Goal: Check status: Check status

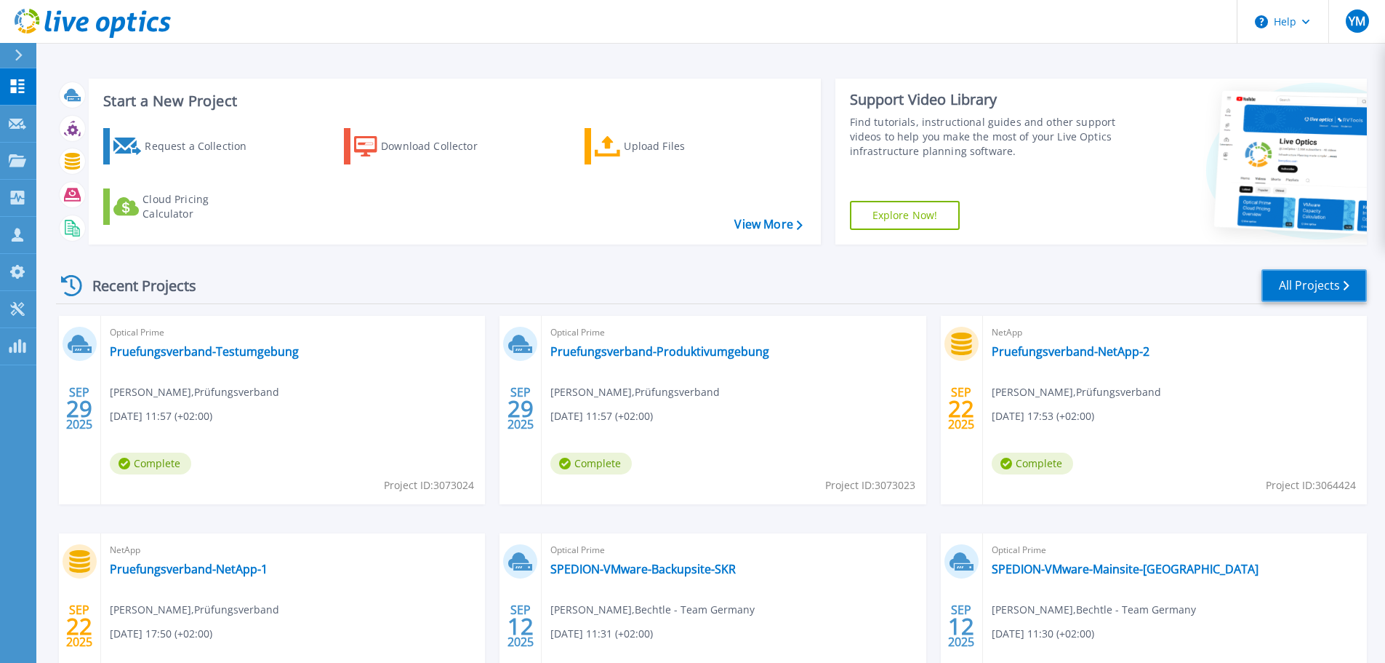
click at [1321, 284] on link "All Projects" at bounding box center [1314, 285] width 105 height 33
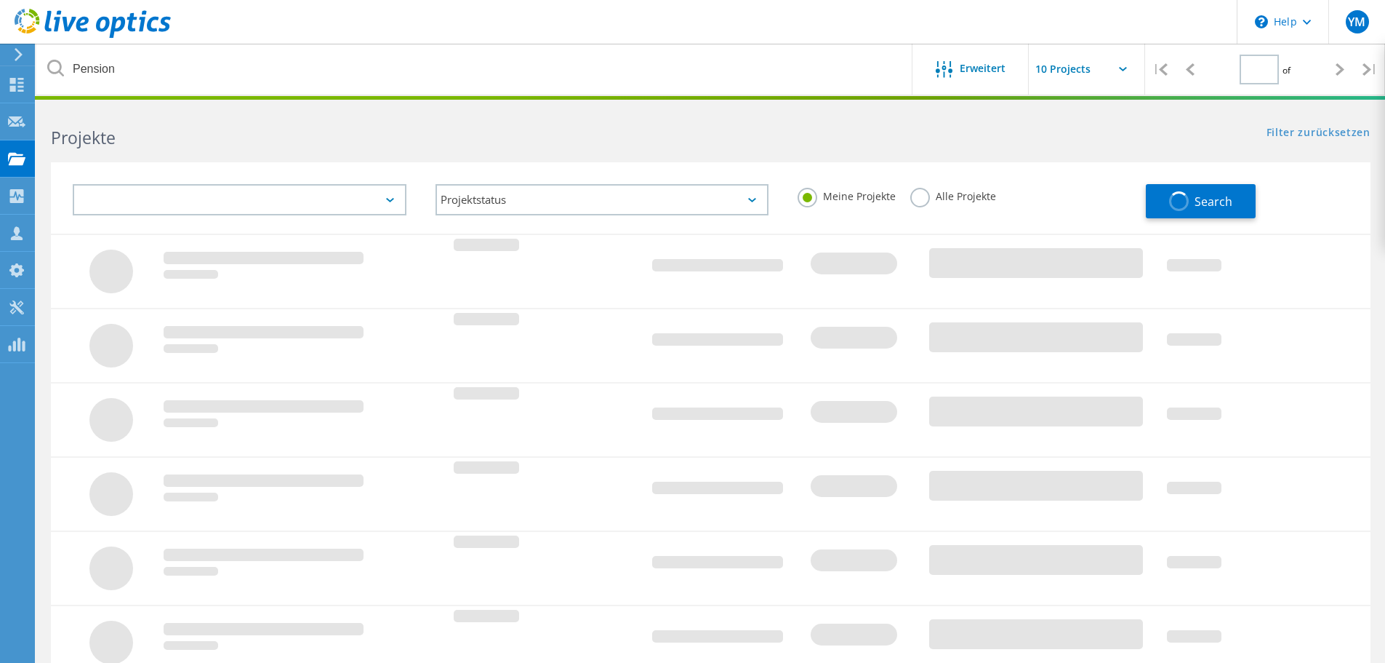
type input "1"
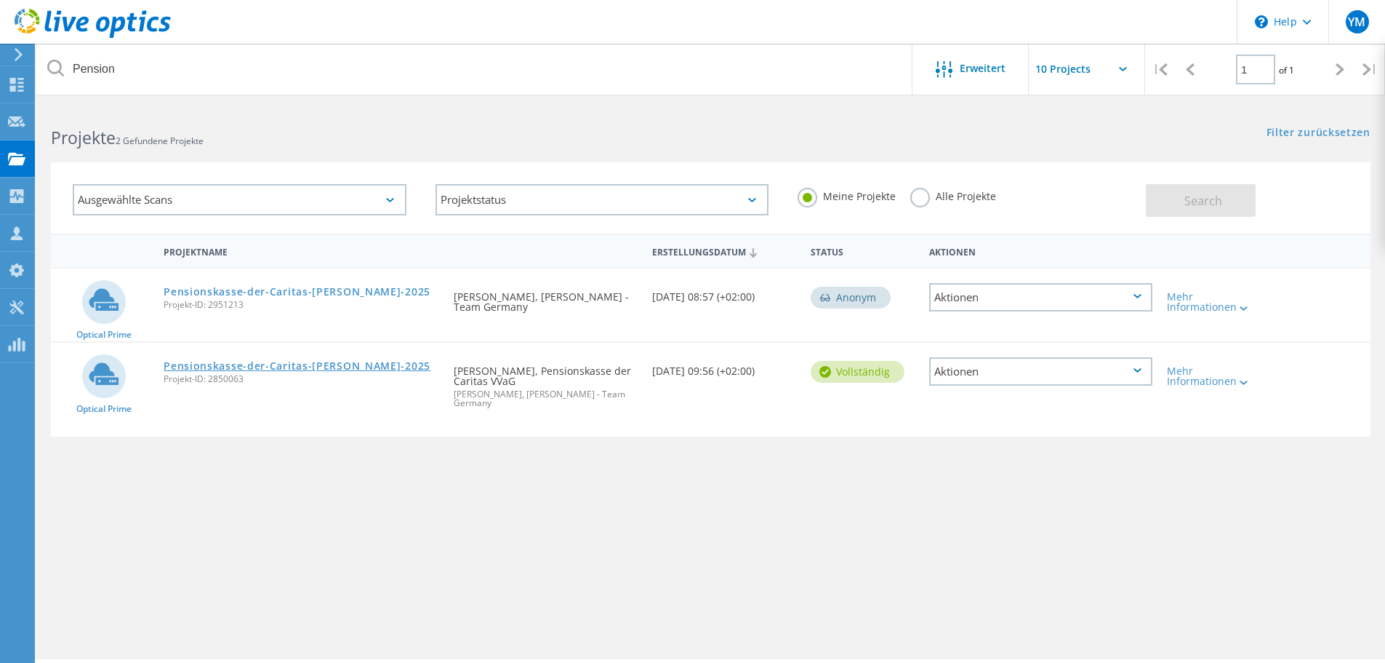
click at [315, 367] on link "Pensionskasse-der-Caritas-[PERSON_NAME]-2025" at bounding box center [297, 366] width 267 height 10
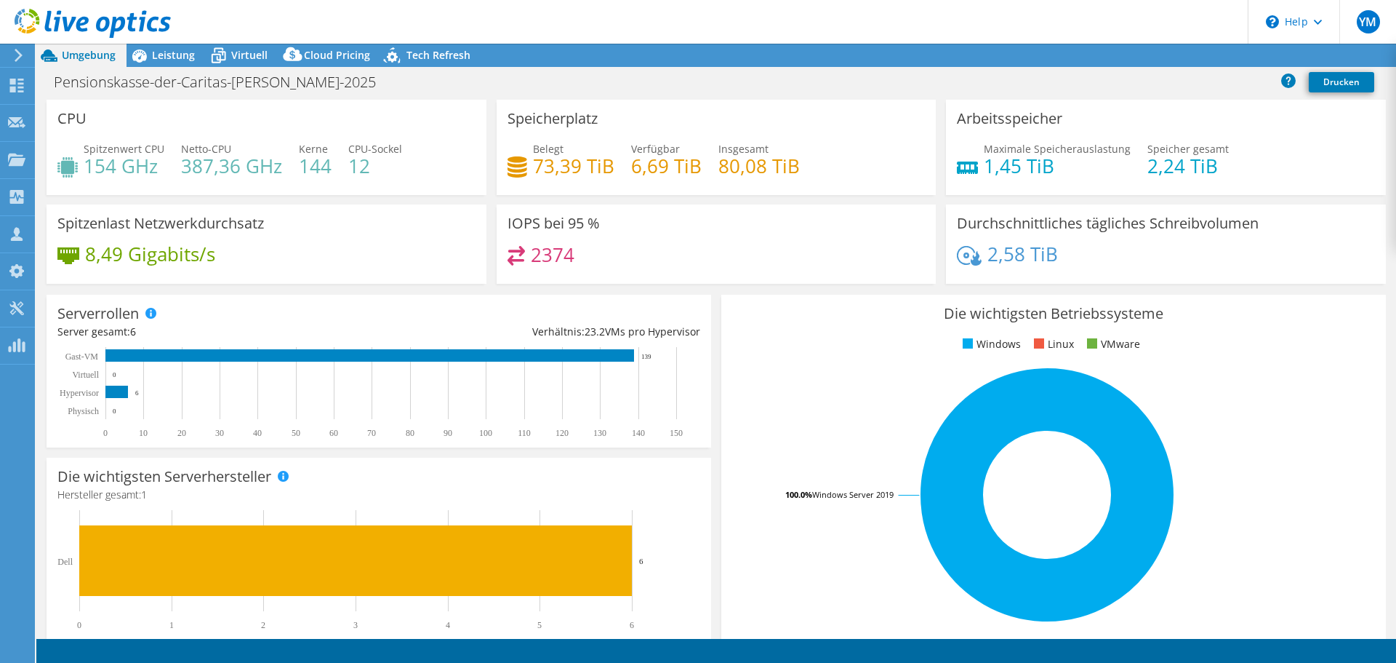
select select "EUFrankfurt"
select select "USD"
click at [148, 54] on icon at bounding box center [139, 55] width 25 height 25
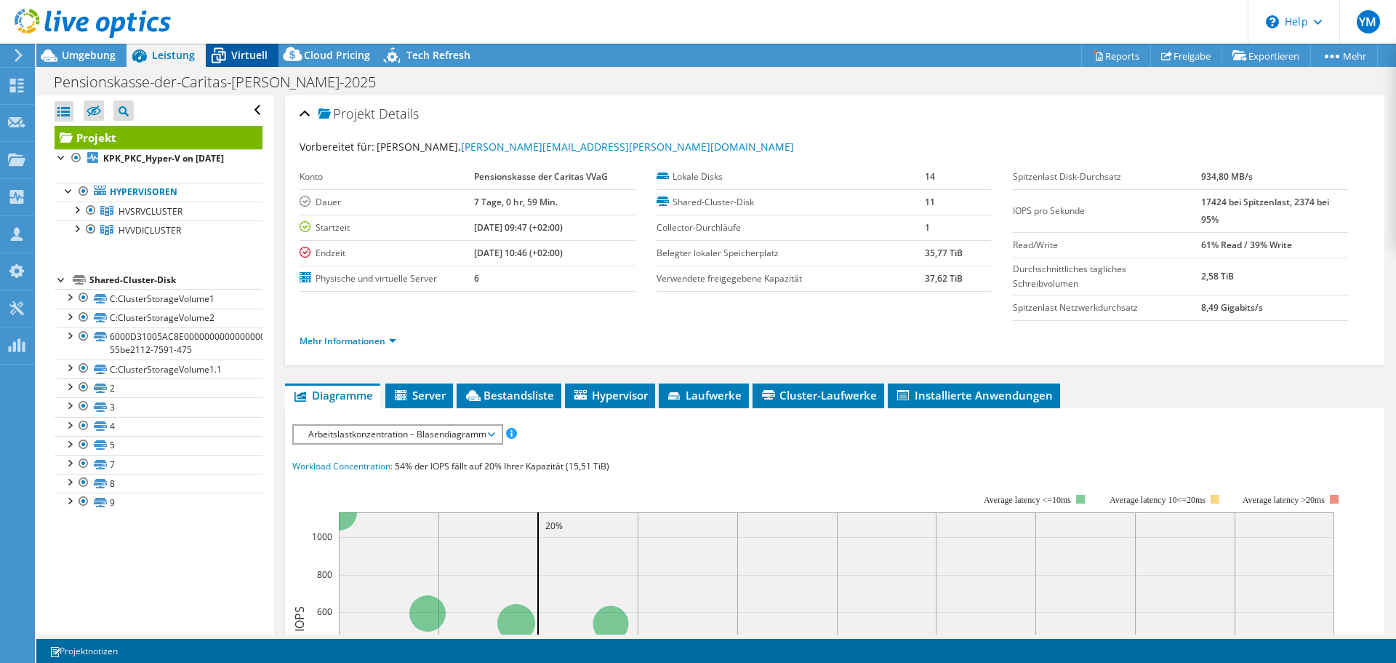
click at [240, 49] on span "Virtuell" at bounding box center [249, 55] width 36 height 14
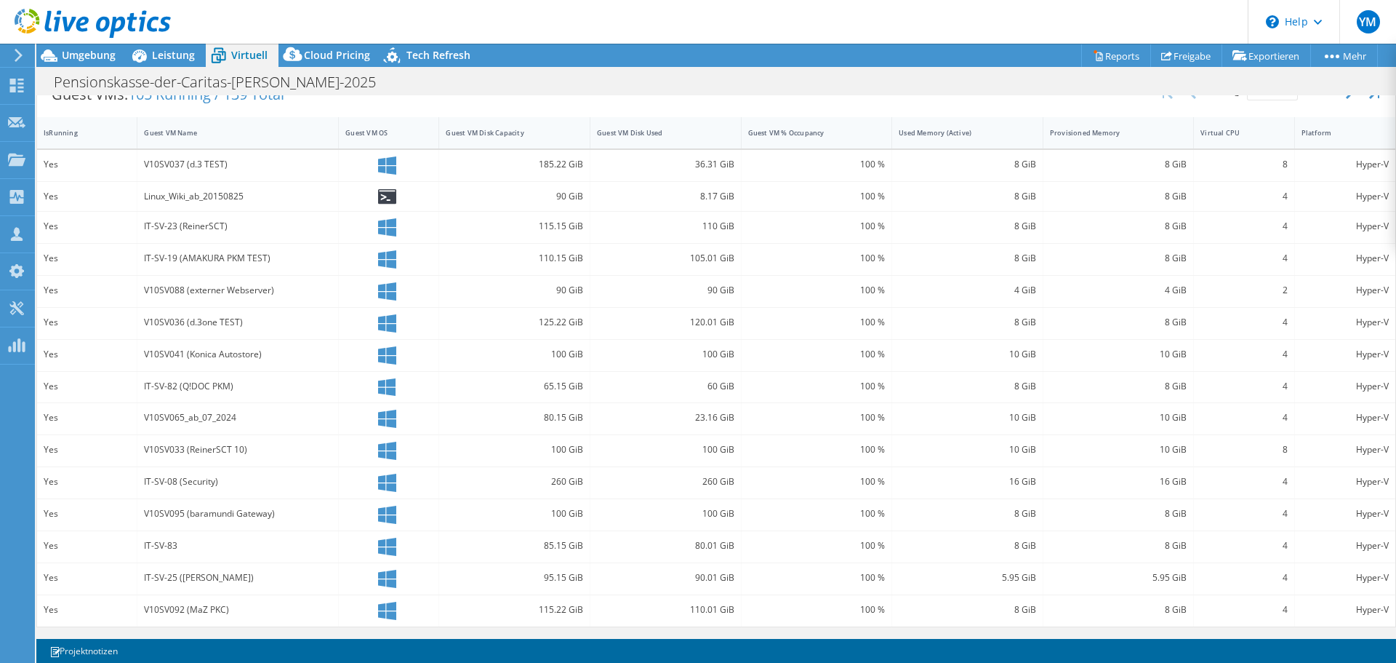
scroll to position [237, 0]
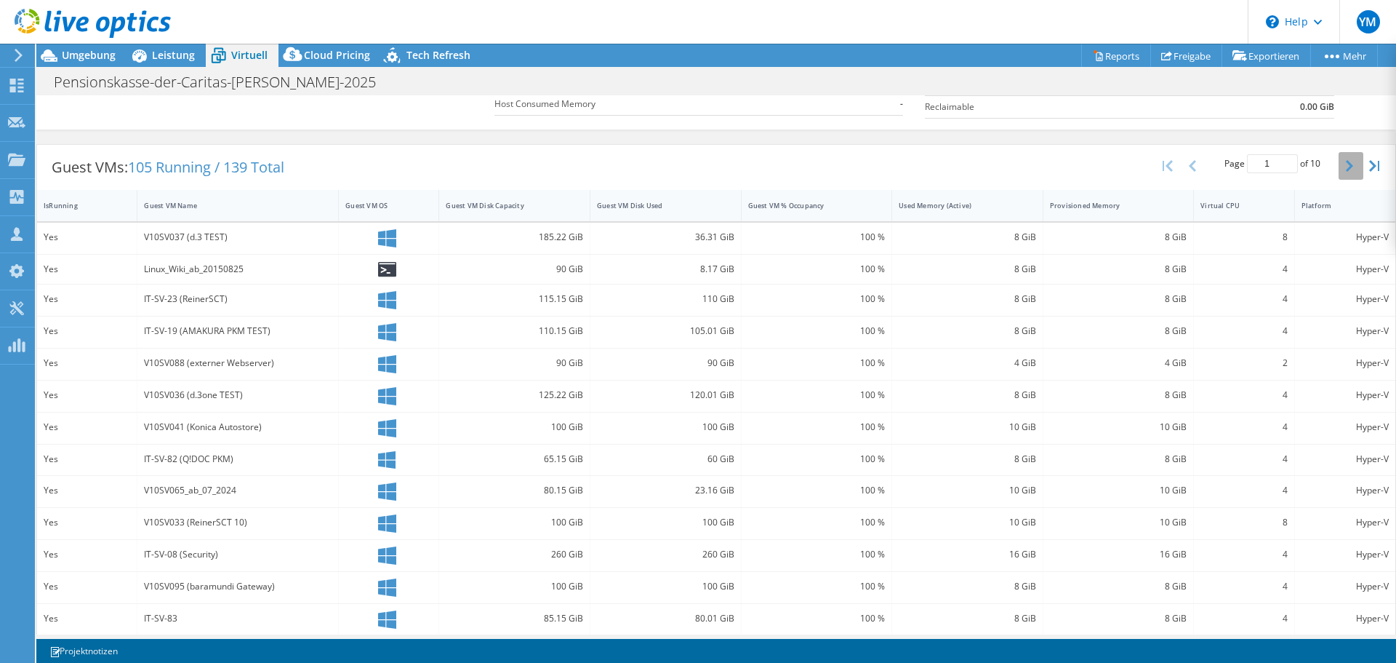
click at [1346, 161] on icon "button" at bounding box center [1349, 166] width 7 height 12
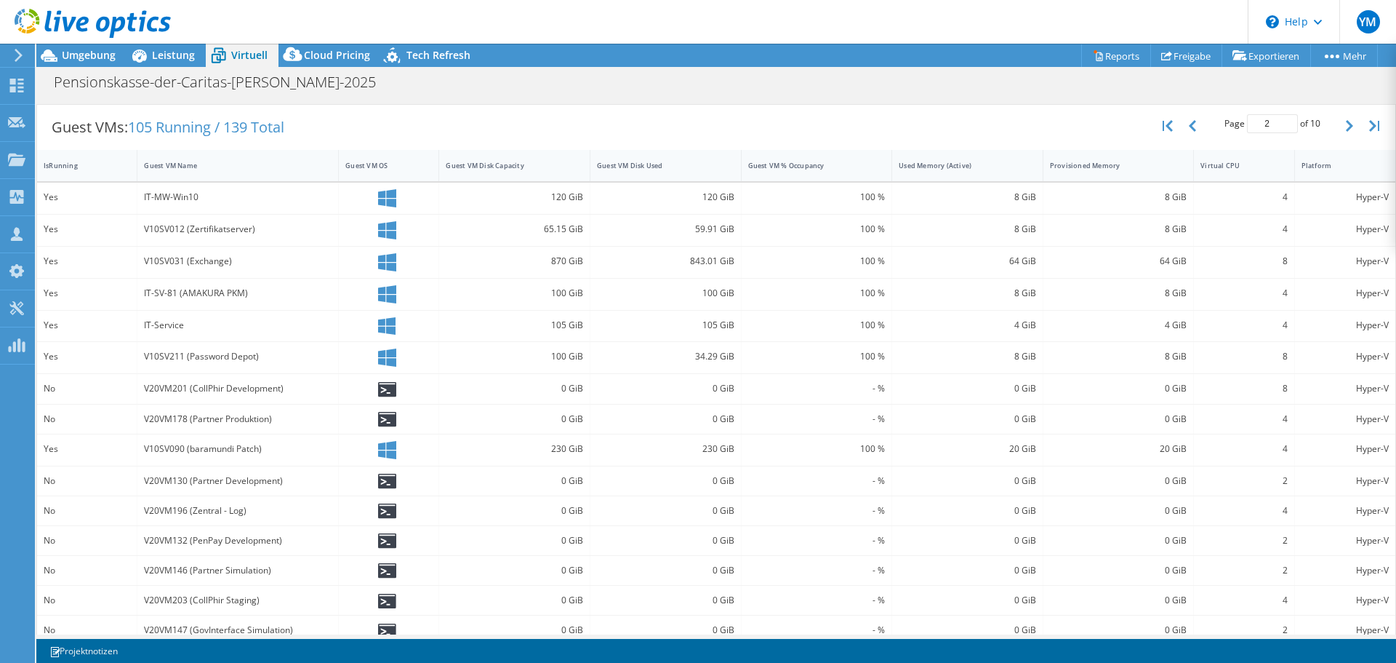
scroll to position [295, 0]
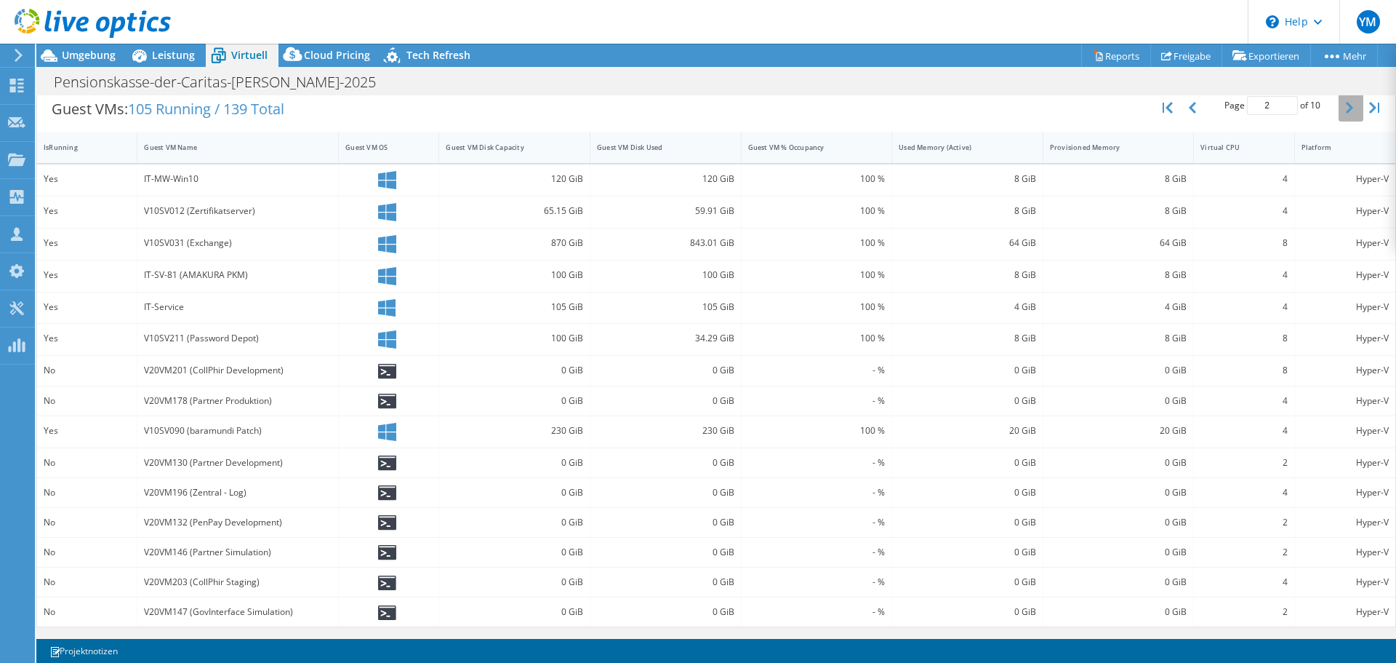
click at [1339, 113] on button "button" at bounding box center [1351, 108] width 25 height 28
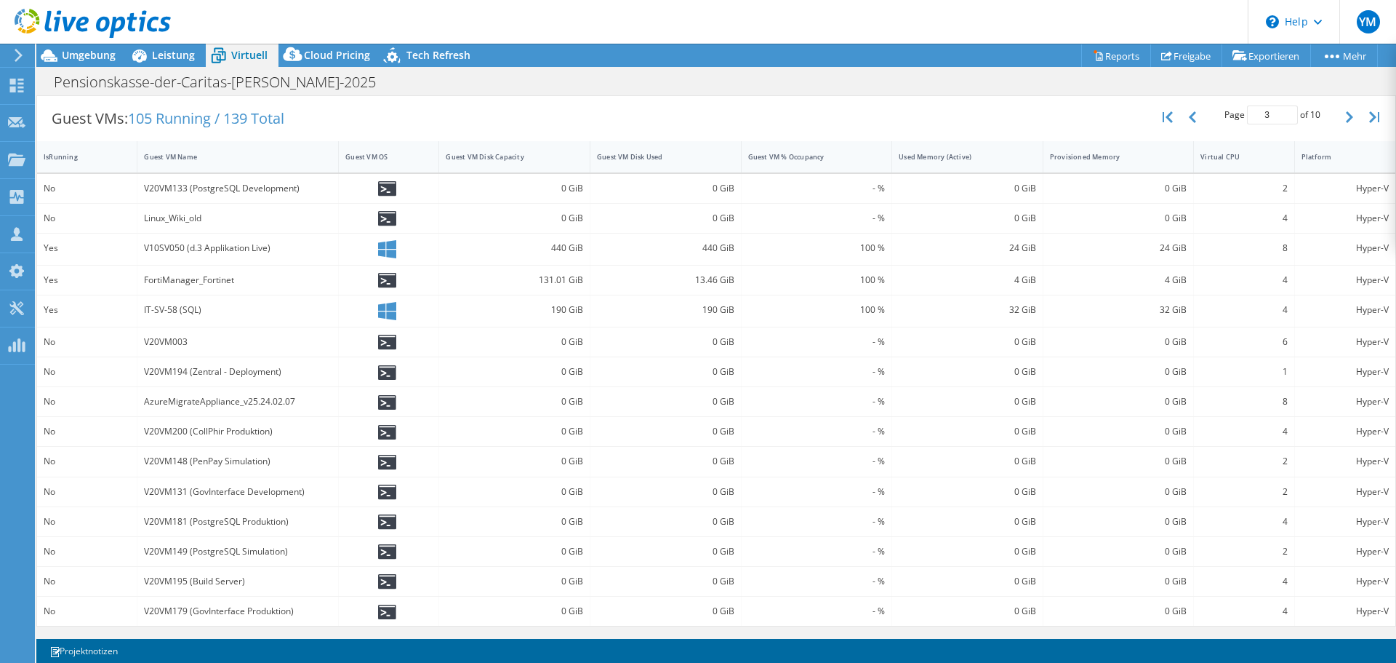
click at [230, 188] on div "V20VM133 (PostgreSQL Development)" at bounding box center [238, 188] width 188 height 16
click at [232, 188] on div "V20VM133 (PostgreSQL Development)" at bounding box center [238, 188] width 188 height 16
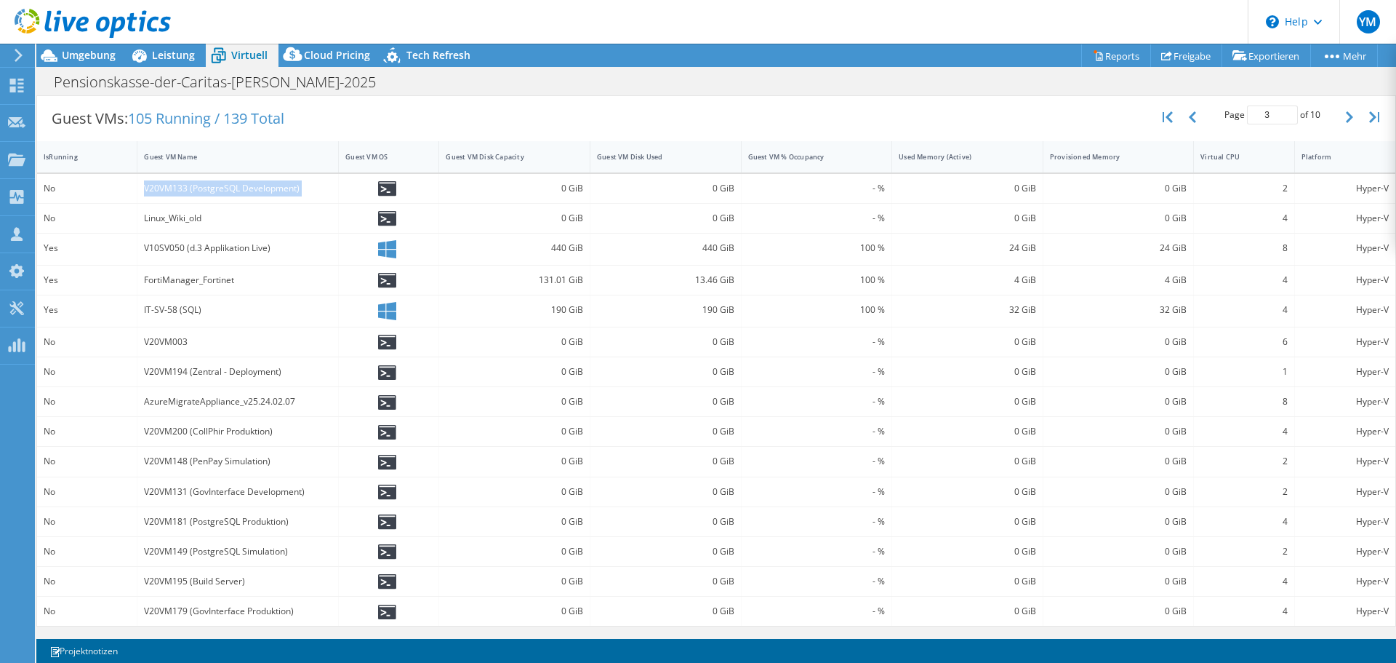
click at [232, 188] on div "V20VM133 (PostgreSQL Development)" at bounding box center [238, 188] width 188 height 16
click at [207, 222] on div "Linux_Wiki_old" at bounding box center [238, 218] width 188 height 16
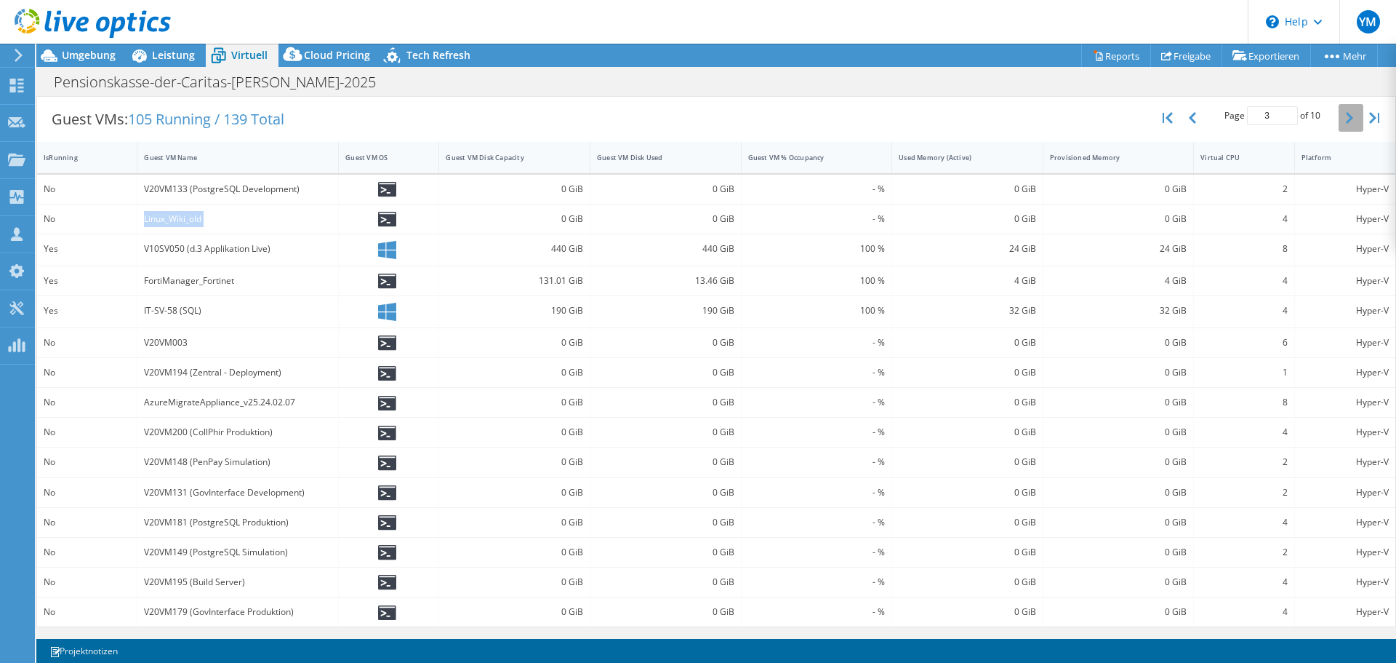
click at [1344, 123] on button "button" at bounding box center [1351, 118] width 25 height 28
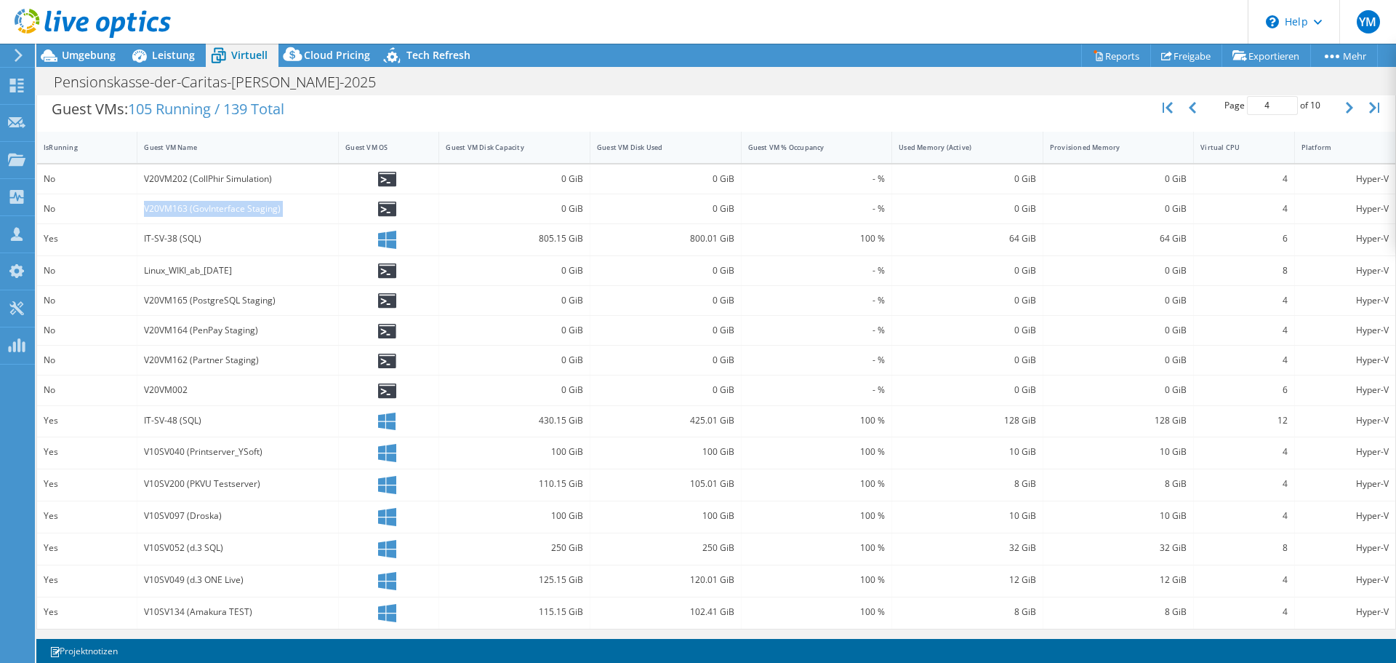
scroll to position [297, 0]
click at [1343, 111] on button "button" at bounding box center [1351, 106] width 25 height 28
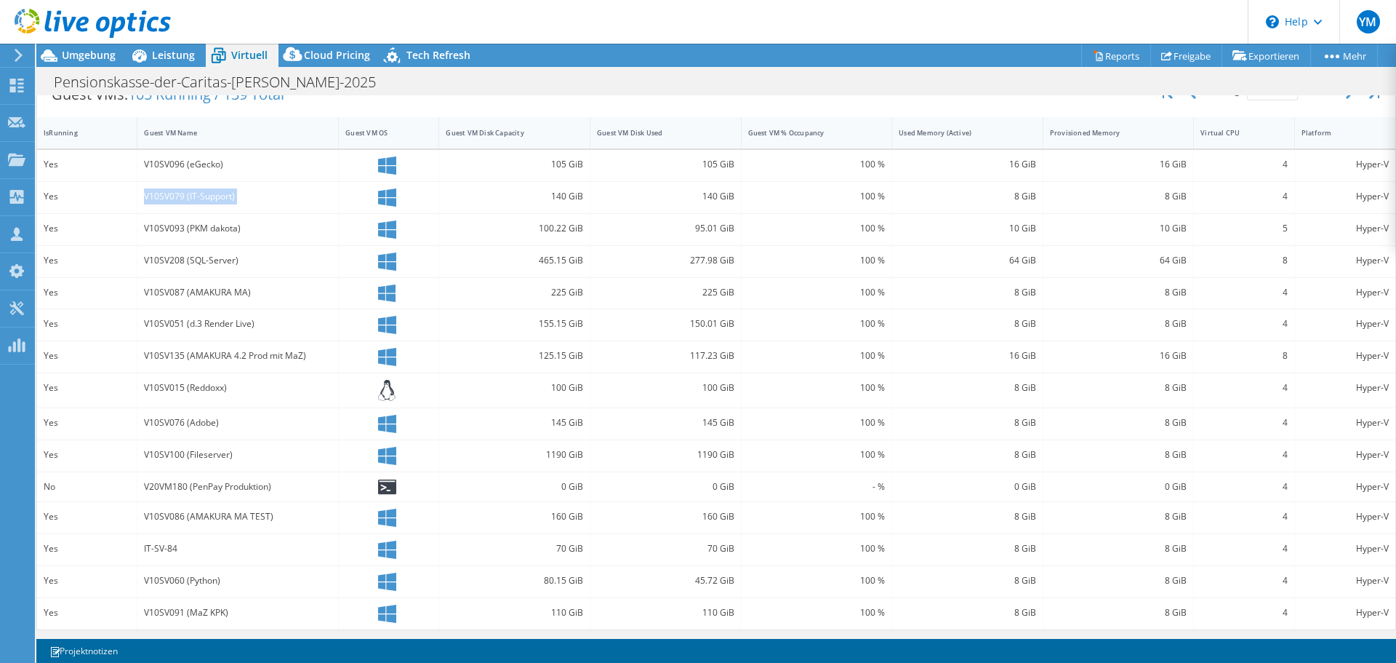
scroll to position [313, 0]
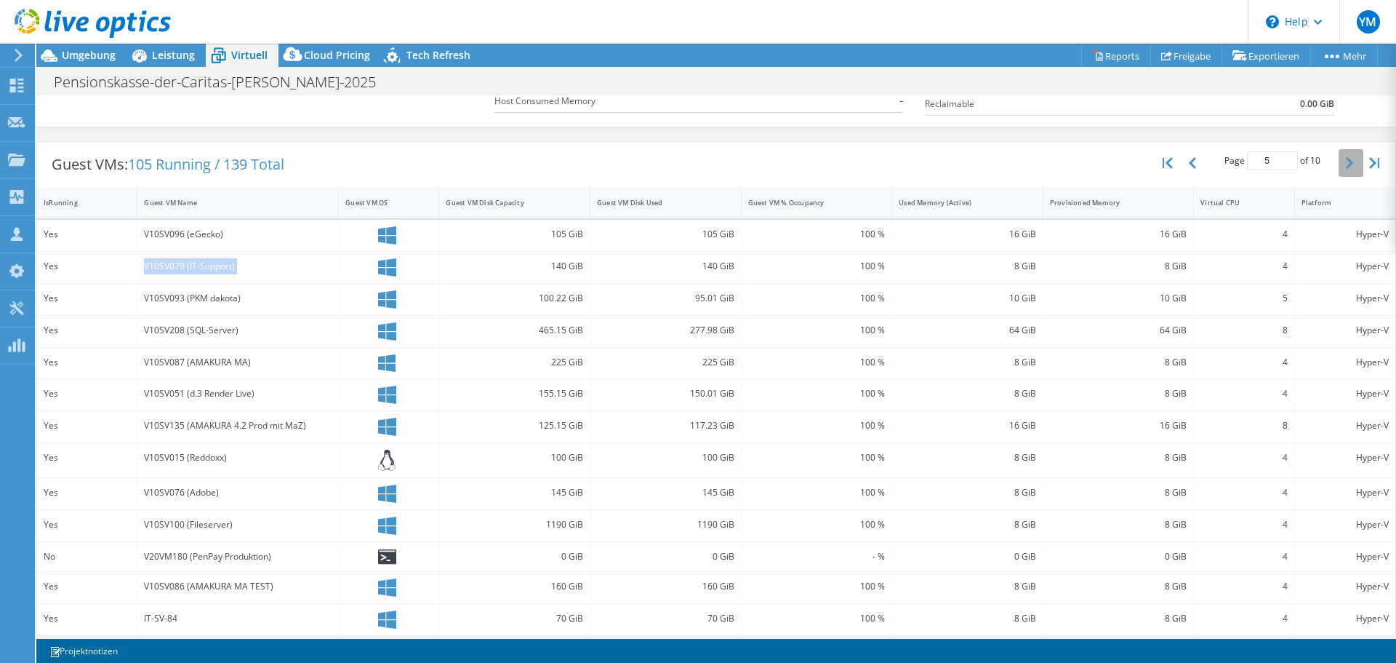
click at [1346, 163] on icon "button" at bounding box center [1349, 163] width 7 height 12
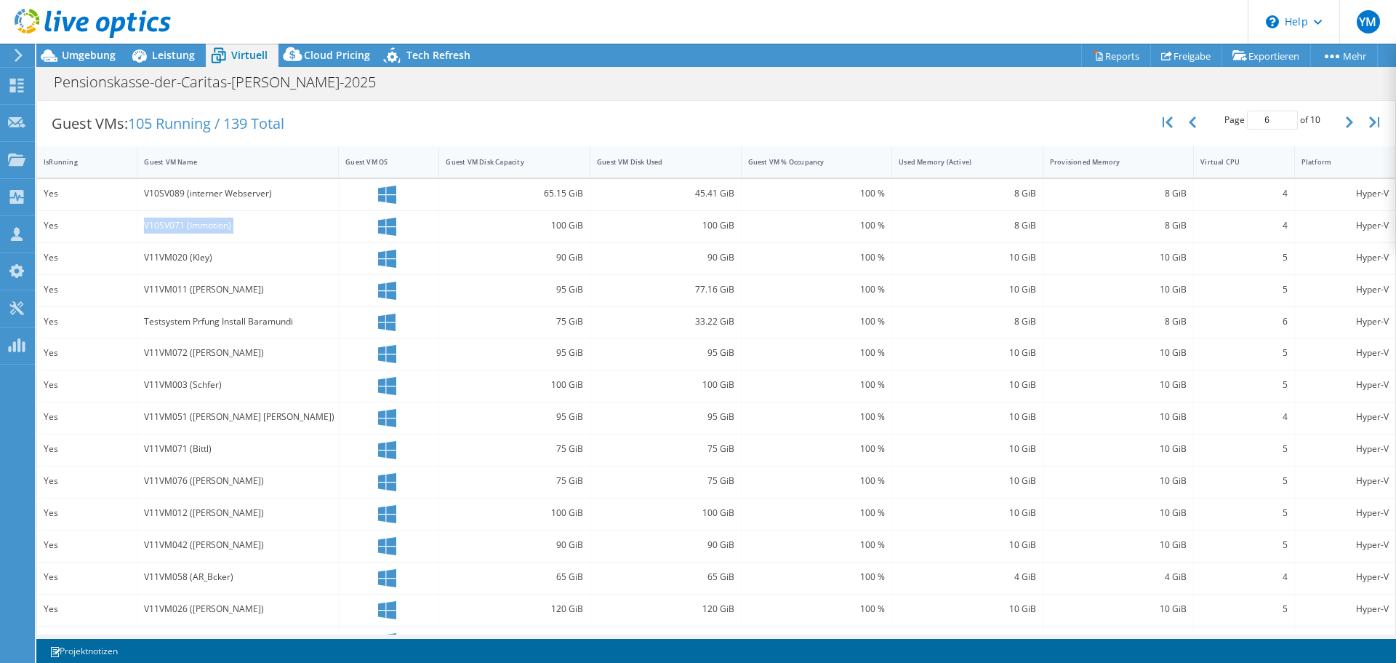
scroll to position [312, 0]
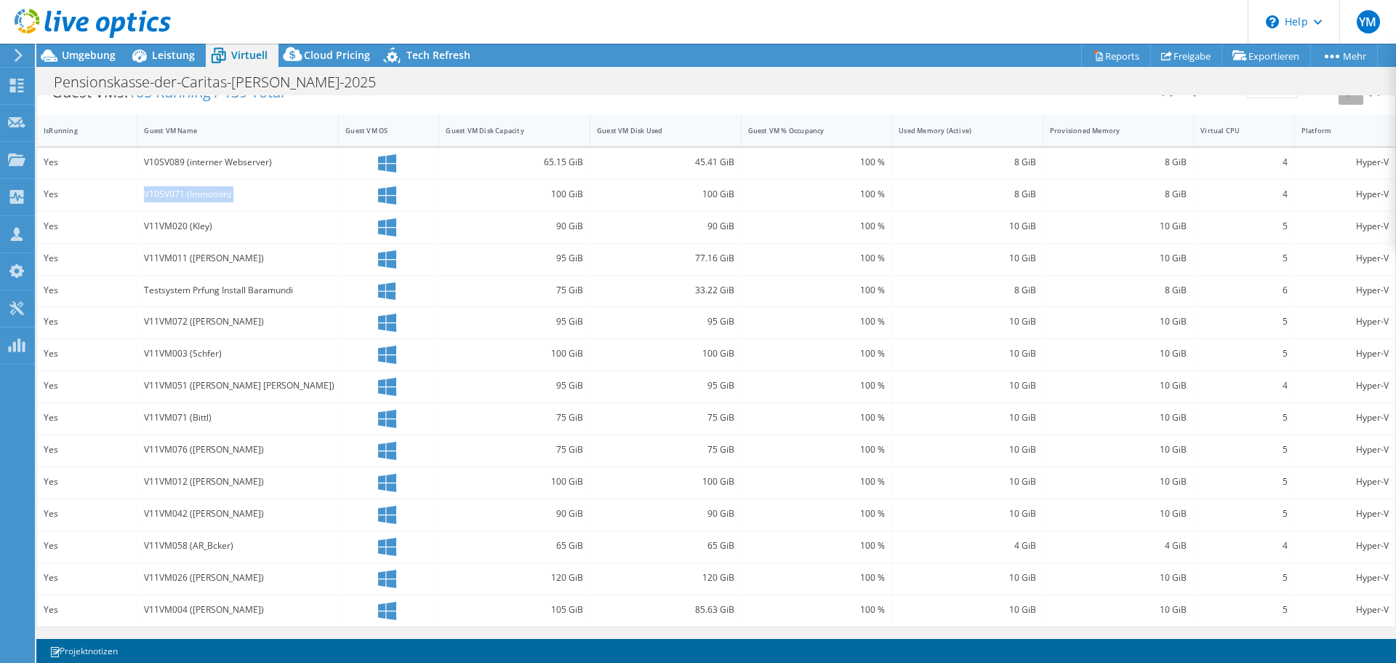
click at [1339, 100] on button "button" at bounding box center [1351, 91] width 25 height 28
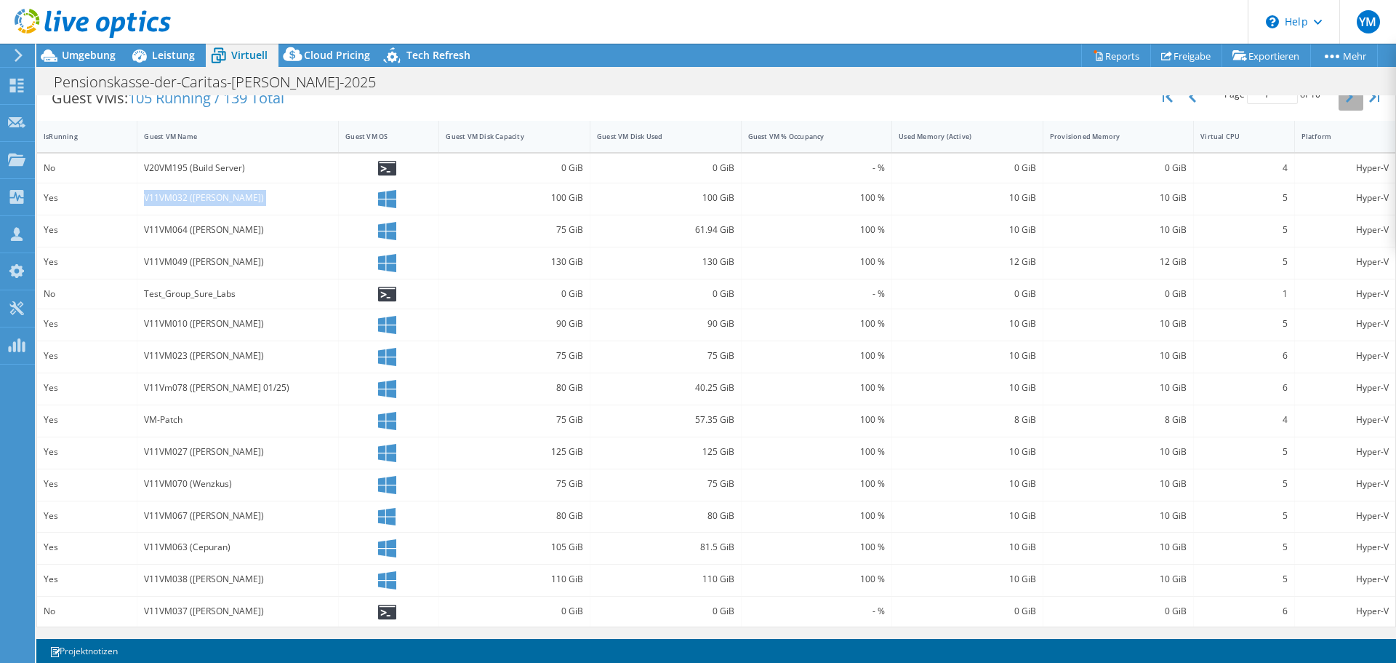
click at [1346, 100] on icon "button" at bounding box center [1349, 97] width 7 height 12
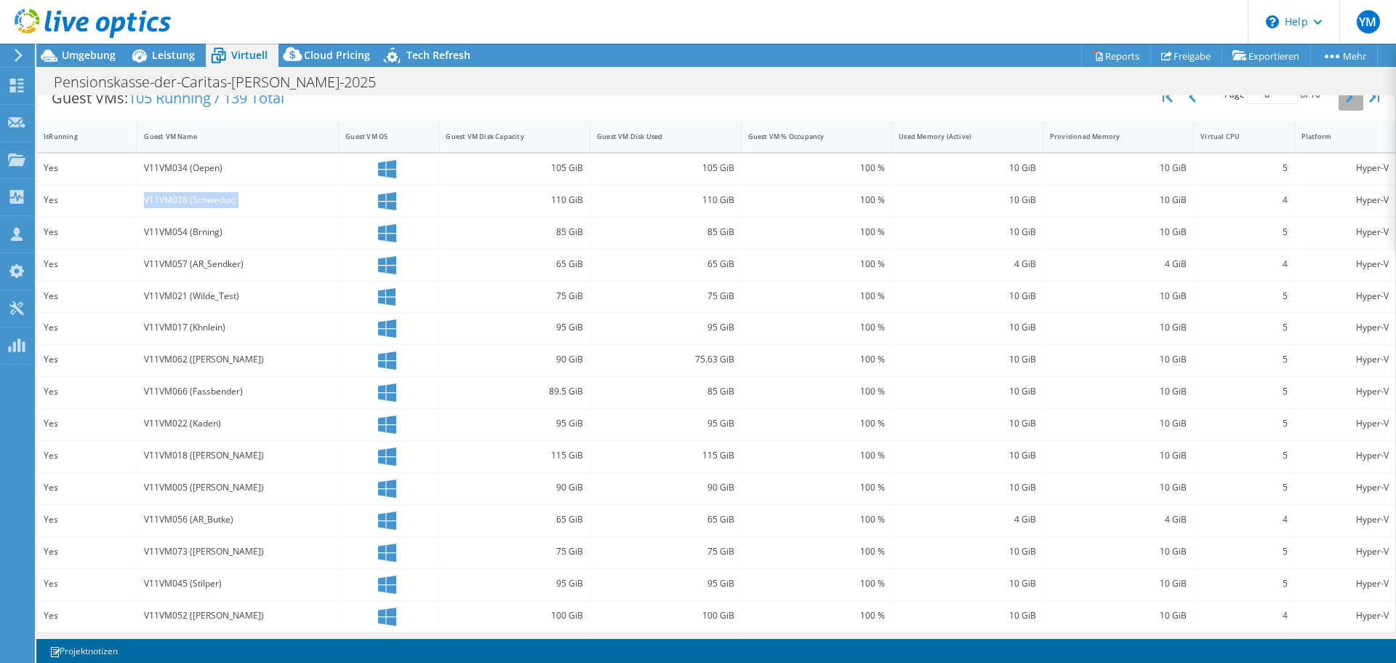
scroll to position [312, 0]
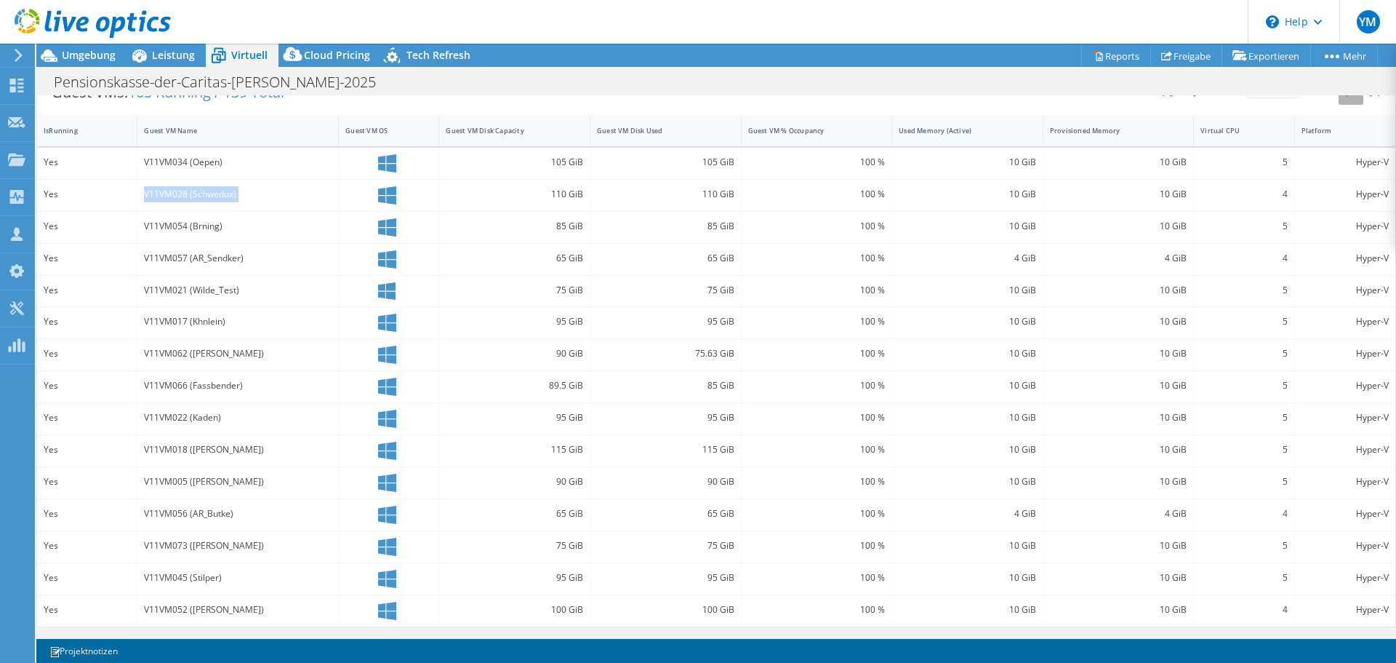
click at [1341, 100] on button "button" at bounding box center [1351, 91] width 25 height 28
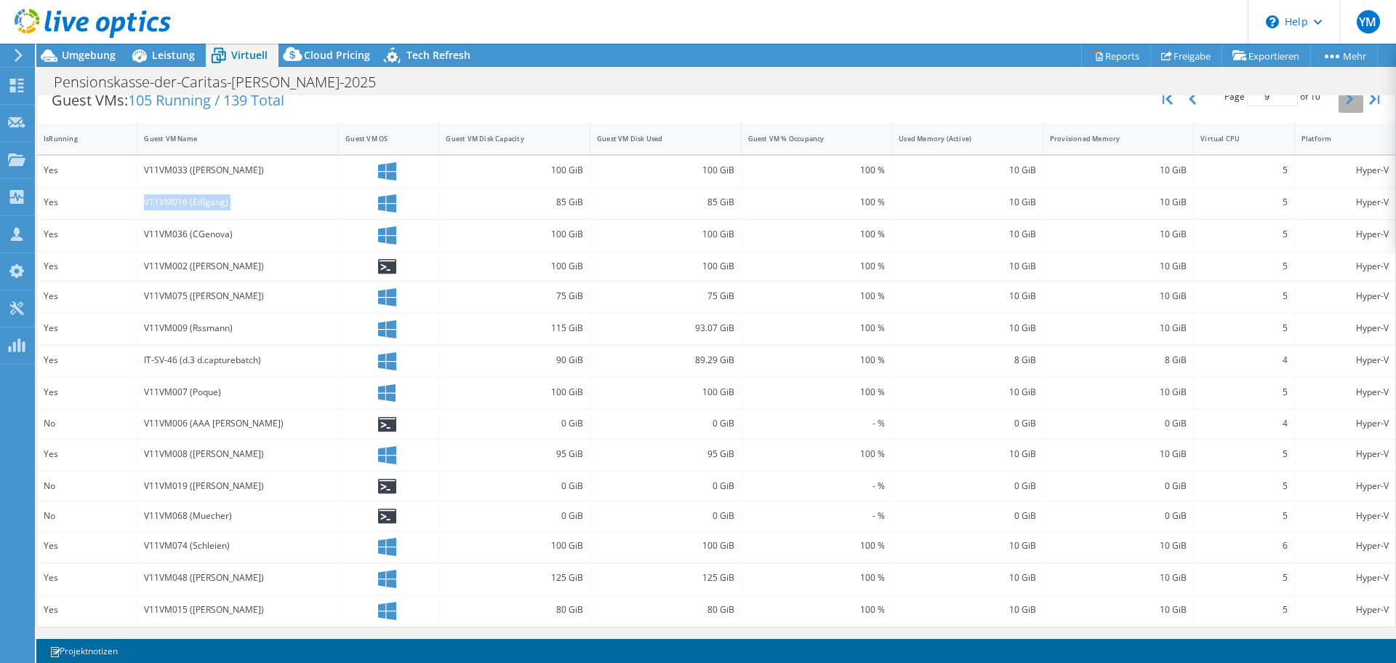
scroll to position [304, 0]
click at [1346, 100] on icon "button" at bounding box center [1349, 99] width 7 height 12
type input "10"
